Goal: Check status: Check status

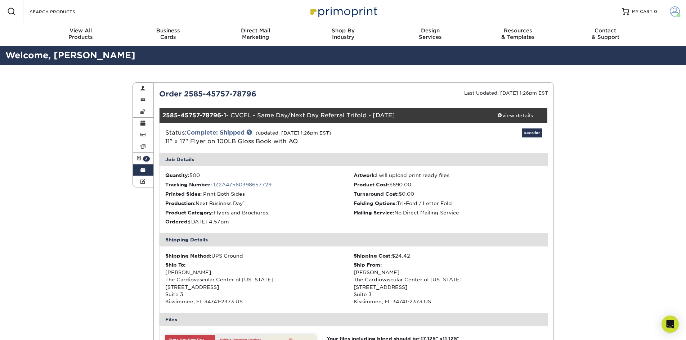
click at [673, 13] on span at bounding box center [675, 11] width 10 height 10
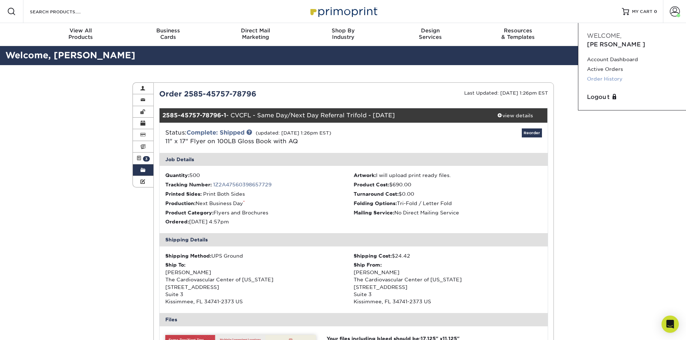
click at [601, 74] on link "Order History" at bounding box center [632, 79] width 90 height 10
click at [604, 64] on link "Active Orders" at bounding box center [632, 69] width 90 height 10
